Goal: Navigation & Orientation: Find specific page/section

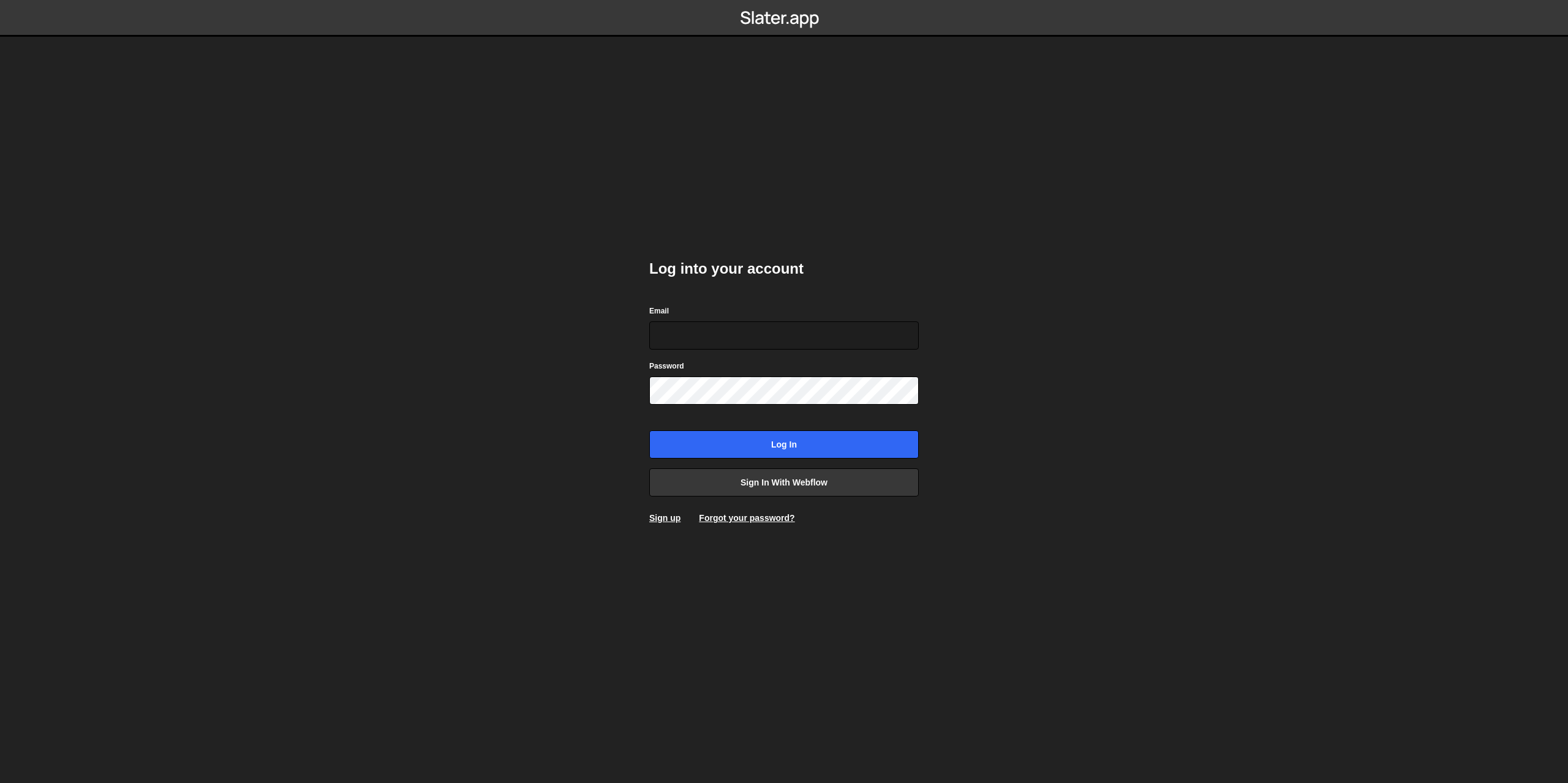
drag, startPoint x: 1047, startPoint y: 406, endPoint x: 1013, endPoint y: 416, distance: 35.4
click at [1045, 406] on body "Log into your account Email Password Log in Sign in with Webflow Sign up Forgot…" at bounding box center [784, 392] width 1568 height 783
click at [833, 485] on link "Sign in with Webflow" at bounding box center [783, 483] width 269 height 28
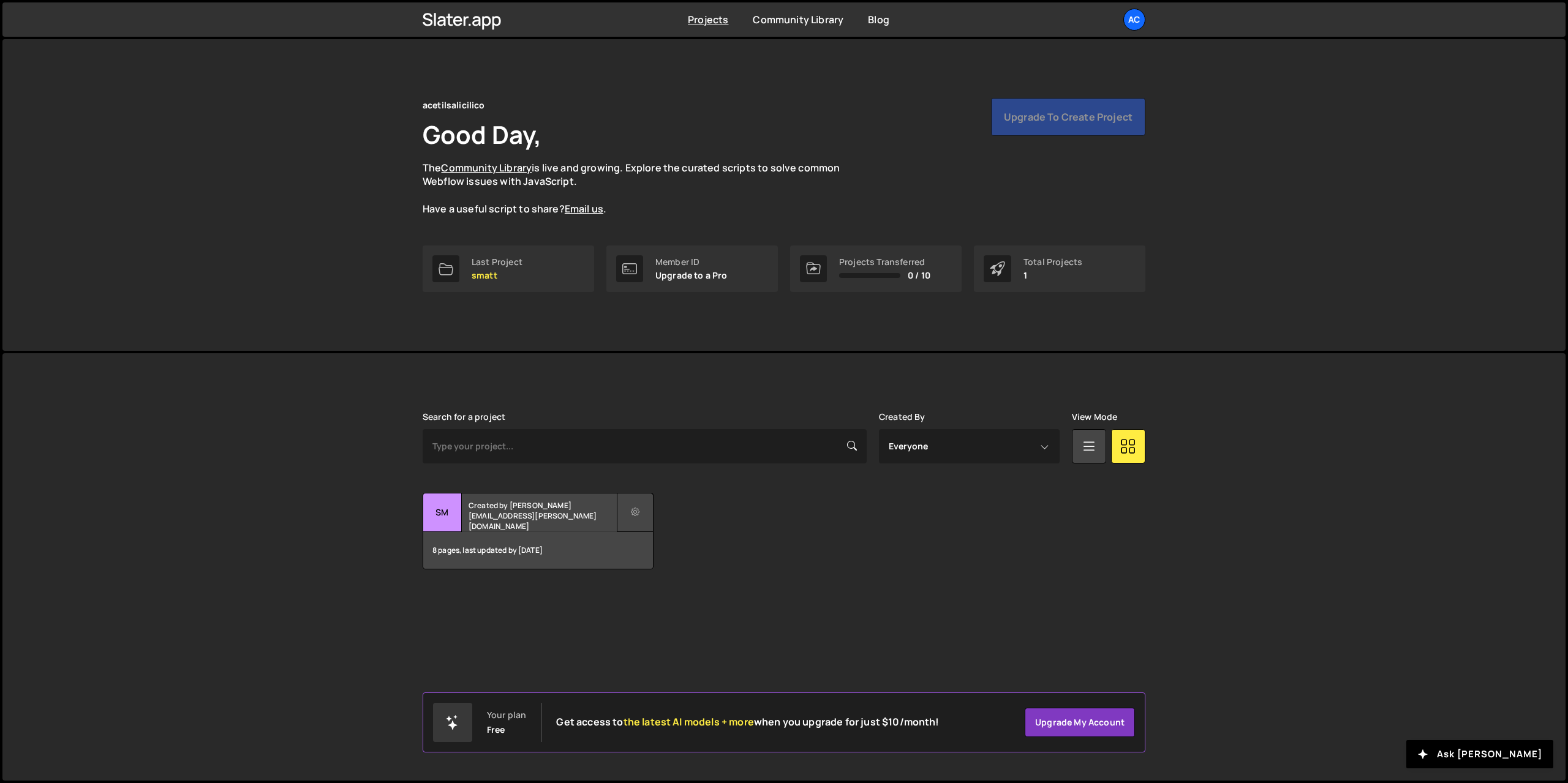
click at [648, 512] on button at bounding box center [635, 512] width 37 height 39
click at [573, 152] on div "acetilsalicilico Good Day, The Community Library is live and growing. Explore t…" at bounding box center [784, 157] width 723 height 118
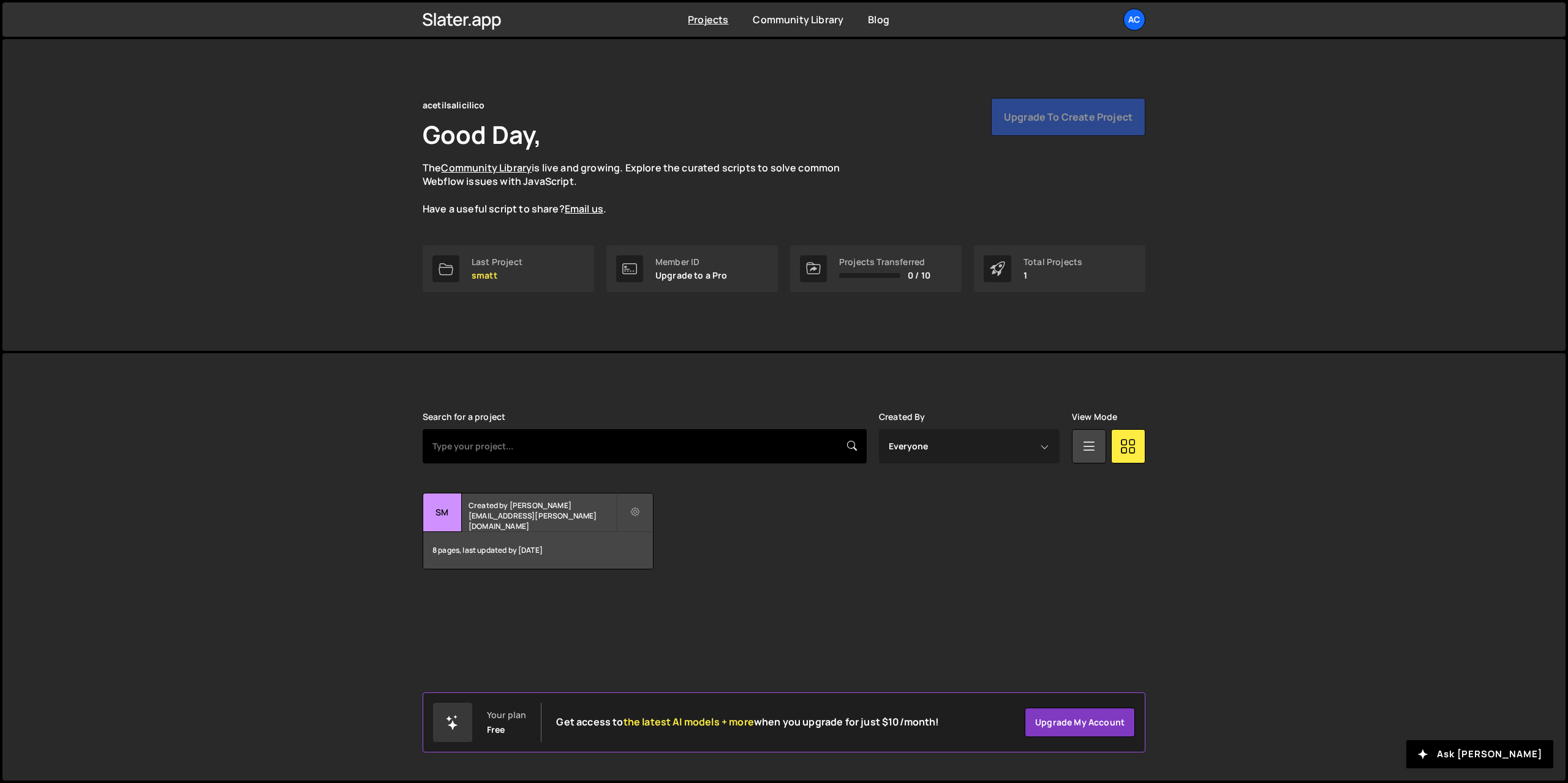
click at [501, 451] on input "text" at bounding box center [645, 447] width 444 height 35
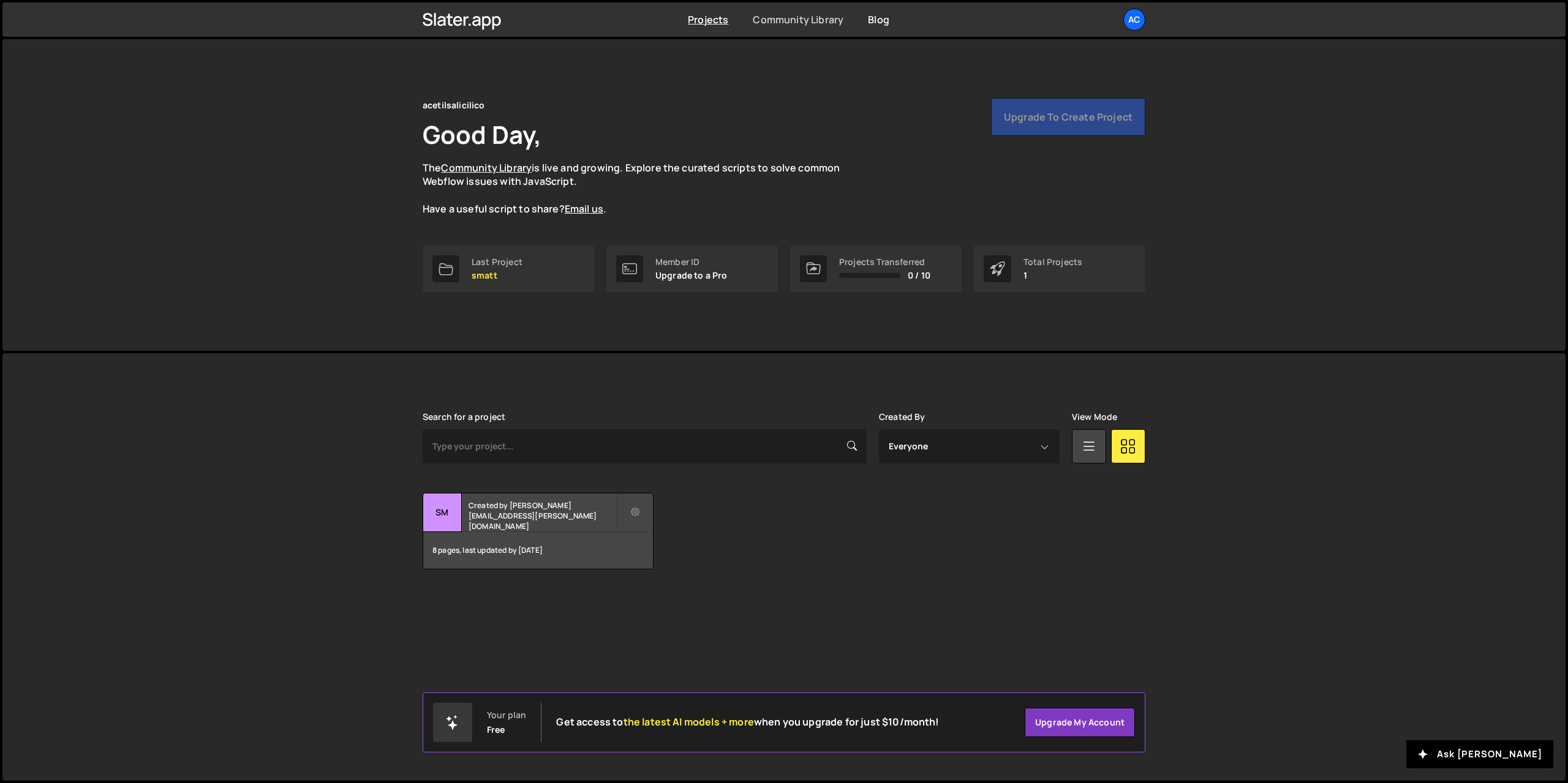
click at [786, 19] on link "Community Library" at bounding box center [798, 19] width 90 height 13
click at [492, 264] on div "Last Project" at bounding box center [497, 262] width 51 height 10
